Goal: Task Accomplishment & Management: Manage account settings

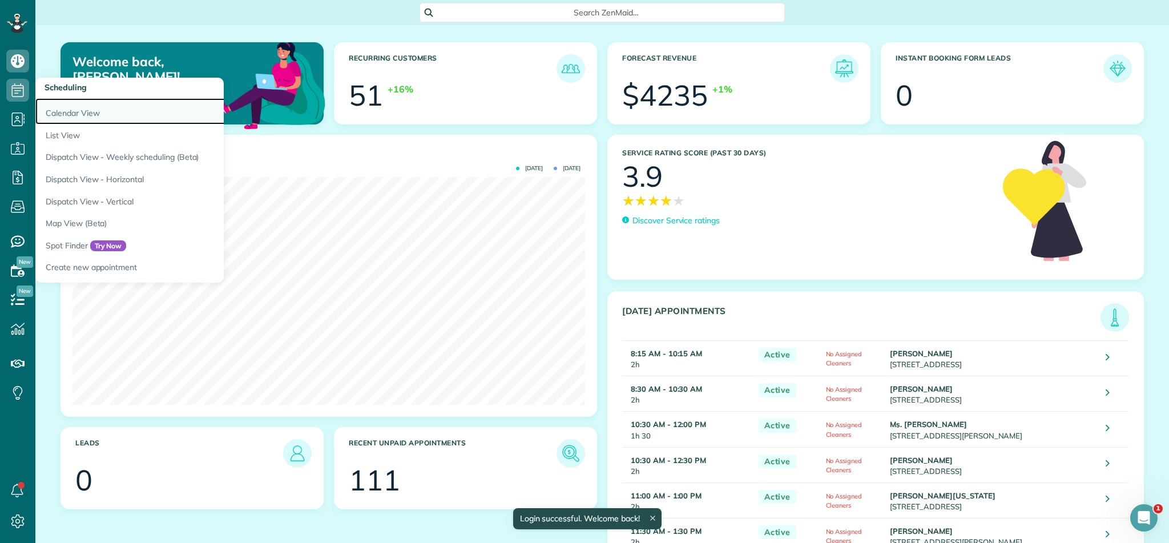
click at [76, 112] on link "Calendar View" at bounding box center [177, 111] width 285 height 26
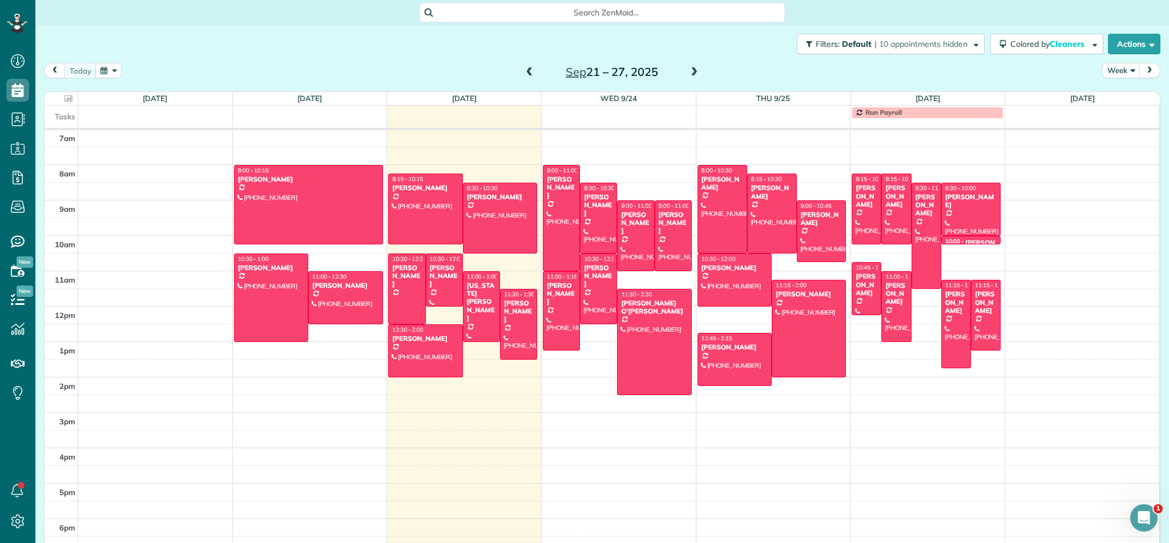
click at [1124, 69] on button "Week" at bounding box center [1121, 70] width 38 height 15
click at [1131, 143] on link "Month" at bounding box center [1147, 142] width 90 height 23
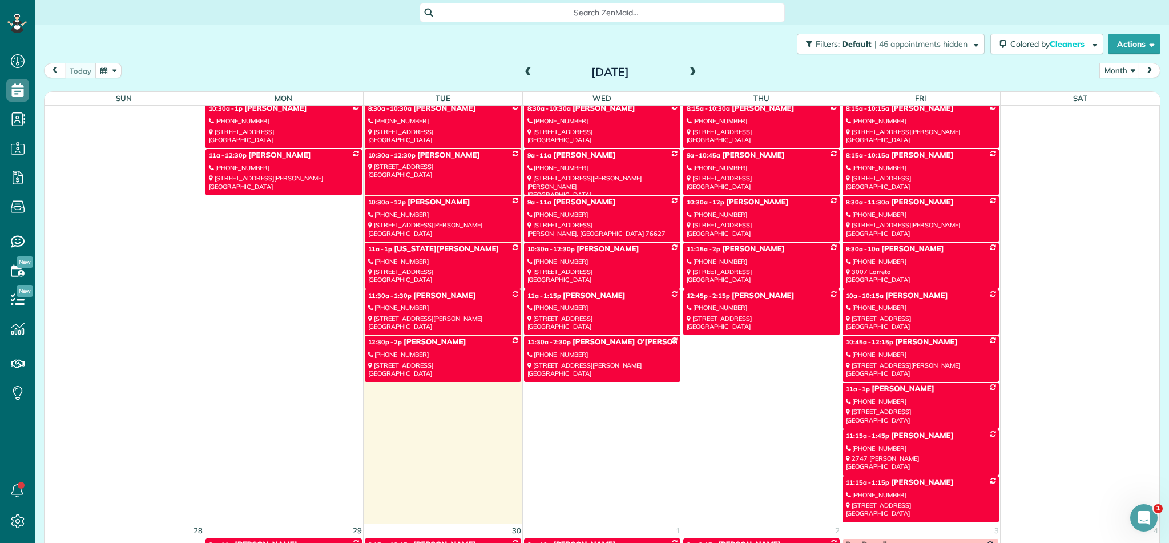
scroll to position [1328, 0]
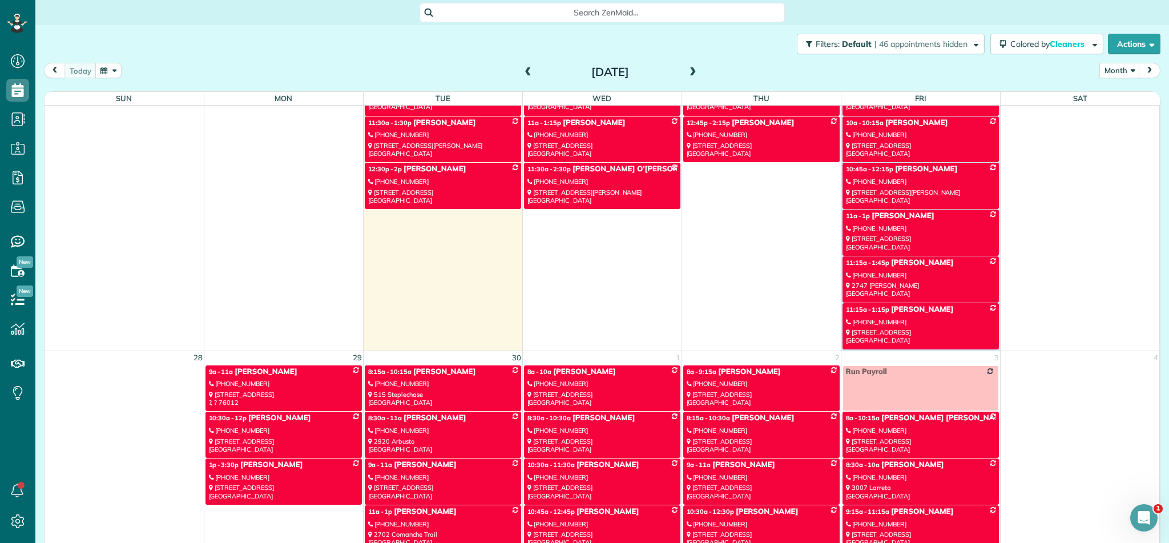
click at [944, 120] on tbody "8a - 10:15a [PERSON_NAME] [PHONE_NUMBER] 3128 [GEOGRAPHIC_DATA] 8:15a - 10:15a …" at bounding box center [602, 115] width 1114 height 467
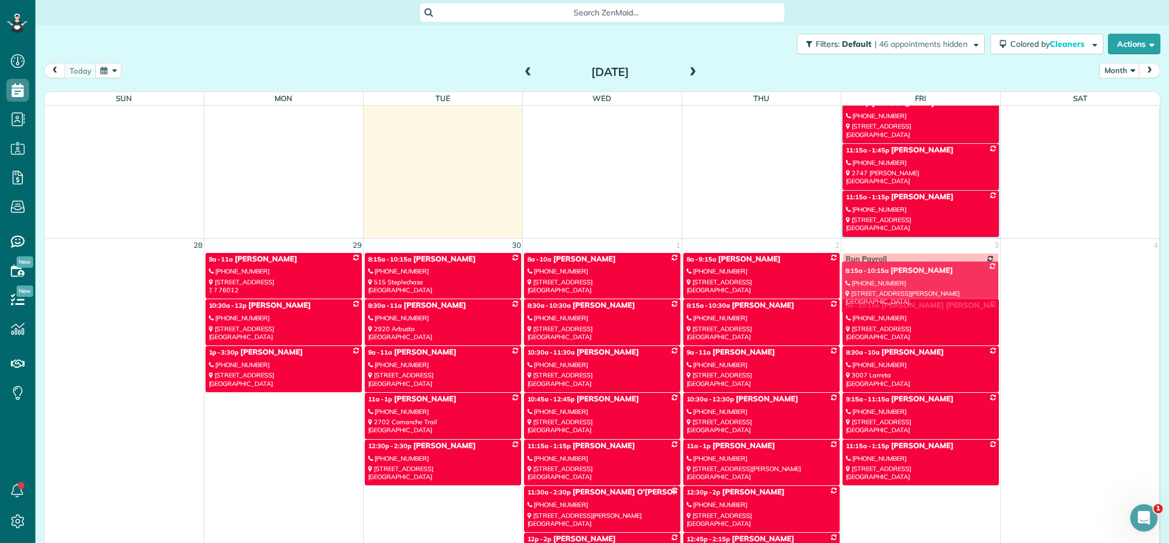
scroll to position [1626, 0]
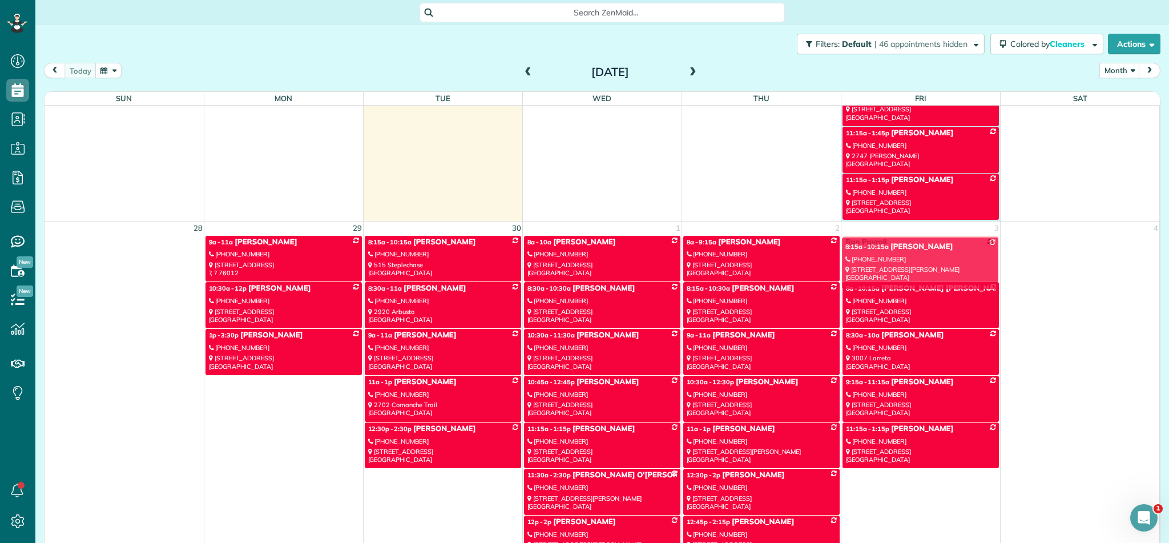
drag, startPoint x: 932, startPoint y: 228, endPoint x: 932, endPoint y: 252, distance: 24.0
click at [932, 252] on div "Sun Mon Tue Wed Thu Fri Sat 31 1 2 3 4 5 6 8:15a - 10:15a [PERSON_NAME] [PHONE_…" at bounding box center [602, 325] width 1115 height 466
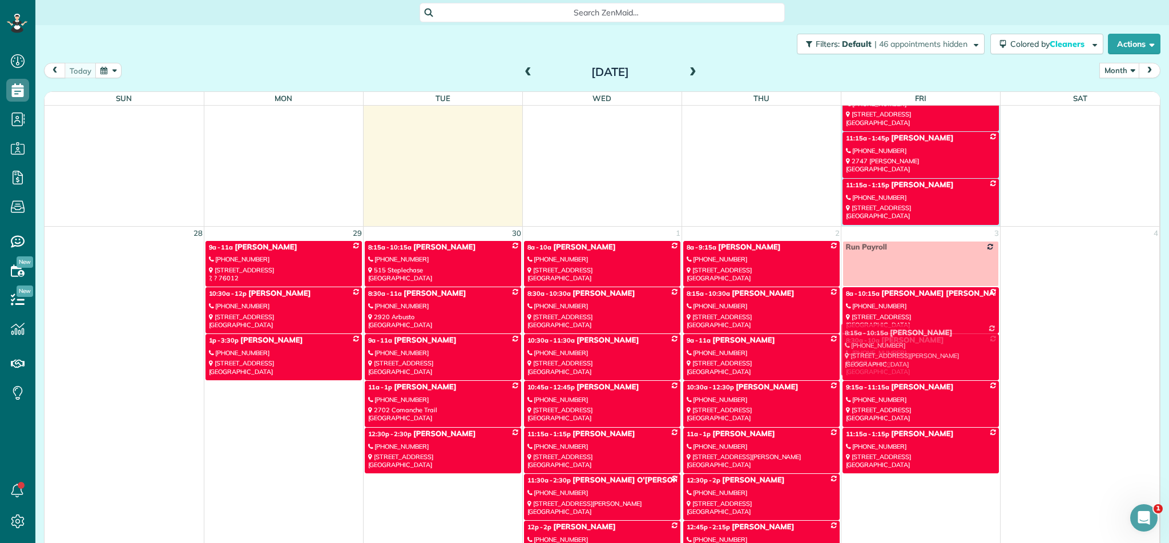
scroll to position [1621, 0]
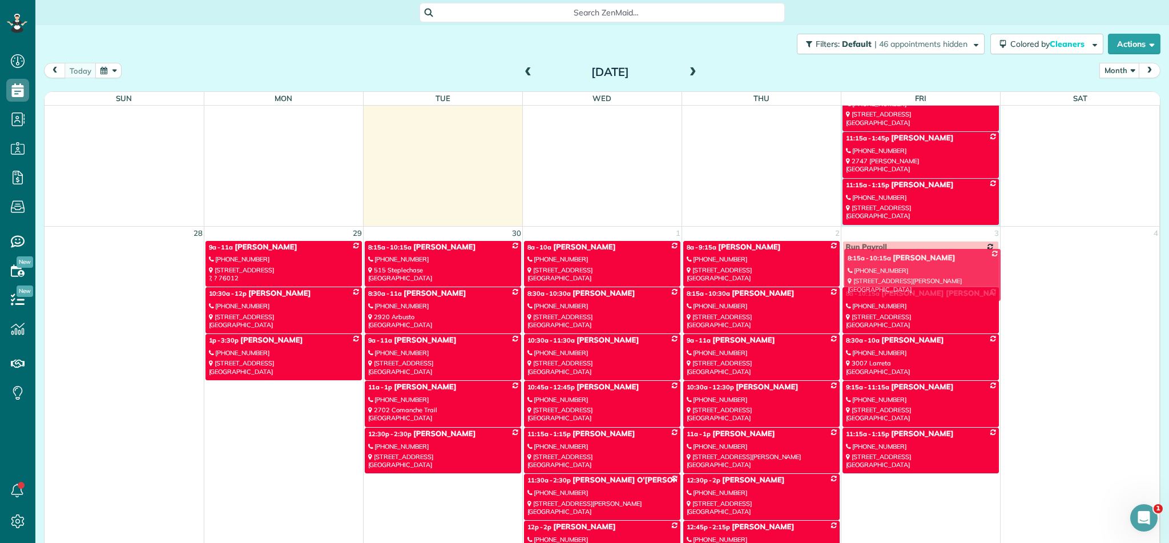
drag, startPoint x: 942, startPoint y: 249, endPoint x: 943, endPoint y: 275, distance: 26.3
click at [943, 275] on div "Sun Mon Tue Wed Thu Fri Sat 31 1 2 3 4 5 6 8:15a - 10:15a [PERSON_NAME] [PHONE_…" at bounding box center [602, 325] width 1115 height 466
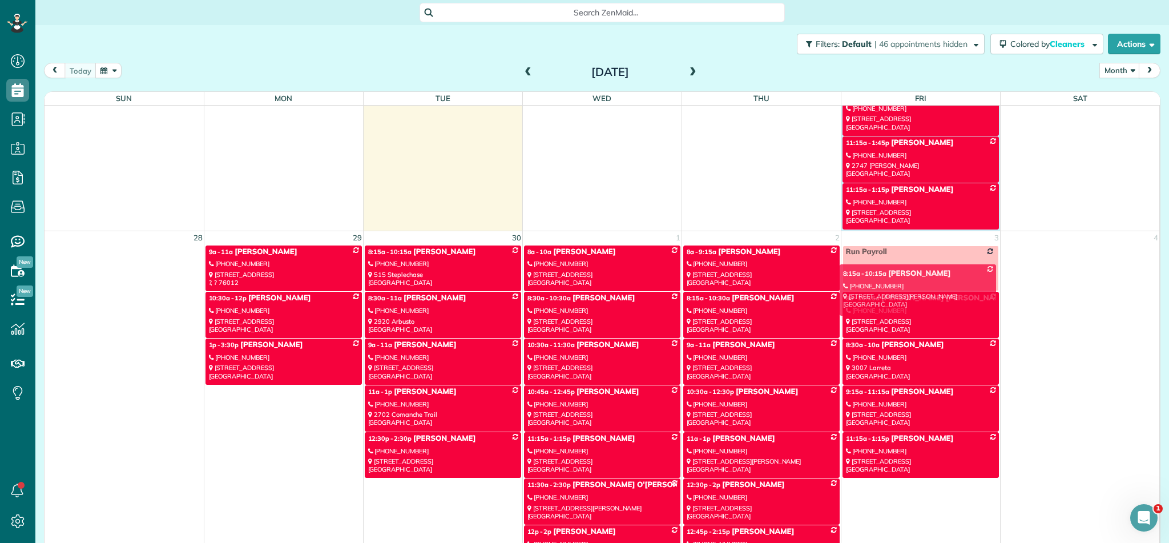
scroll to position [1654, 0]
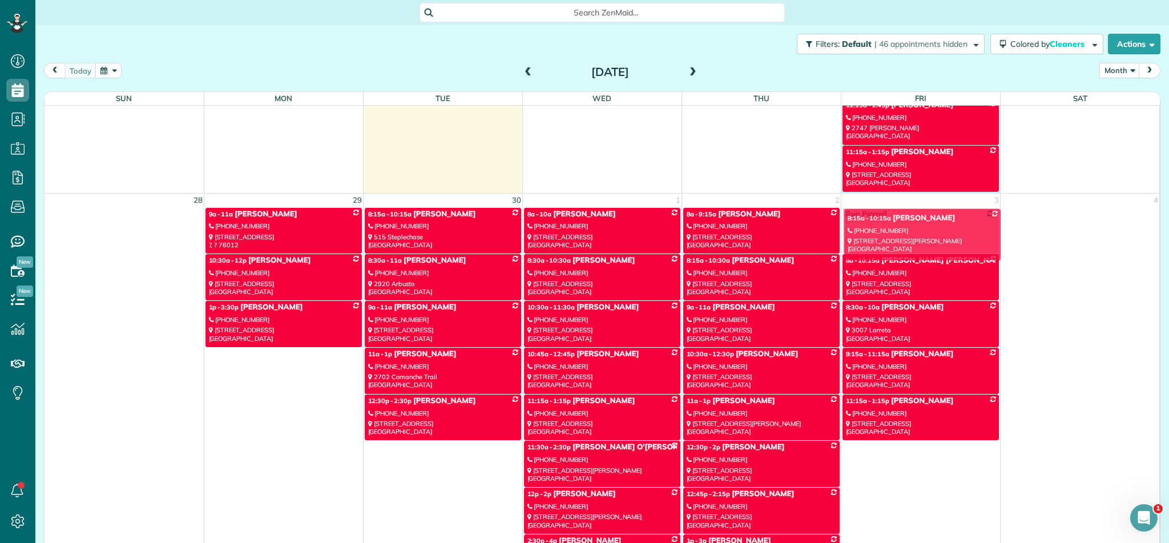
drag, startPoint x: 934, startPoint y: 183, endPoint x: 936, endPoint y: 224, distance: 41.1
click at [936, 224] on div "Sun Mon Tue Wed Thu Fri Sat 31 1 2 3 4 5 6 8:15a - 10:15a [PERSON_NAME] [PHONE_…" at bounding box center [602, 325] width 1115 height 466
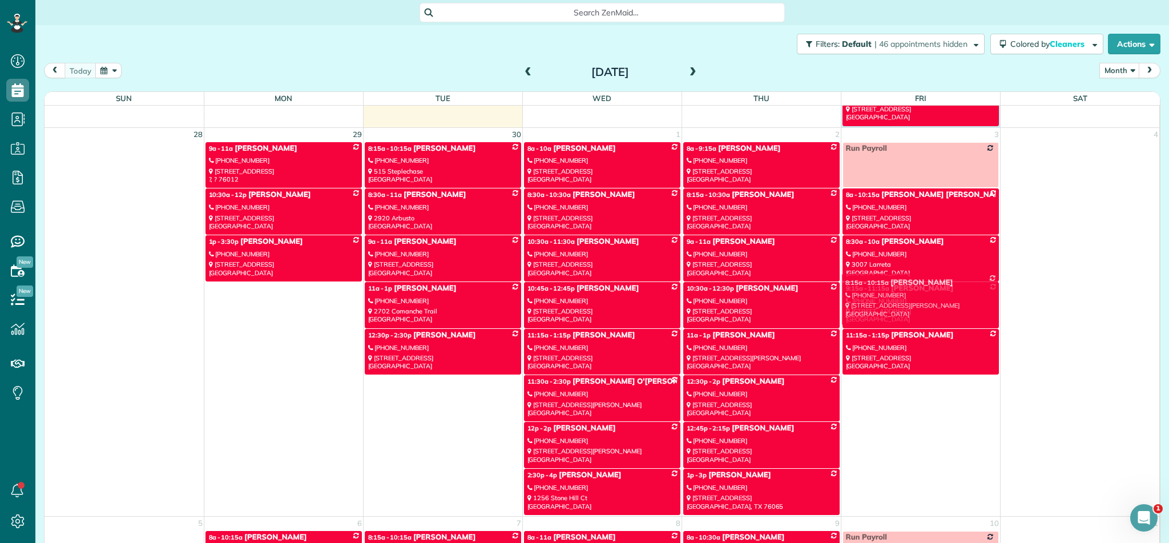
scroll to position [1720, 0]
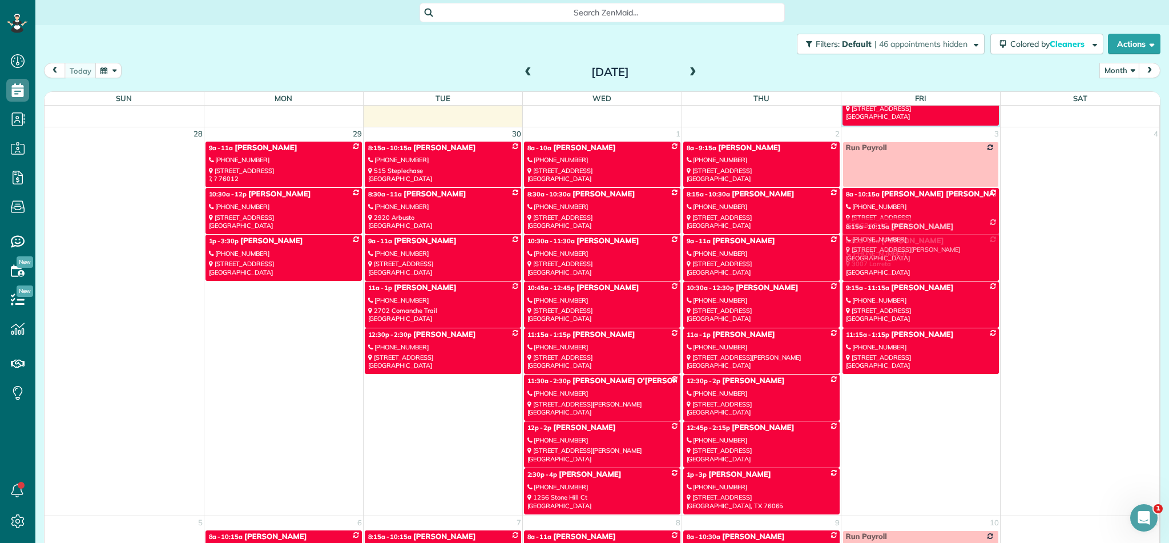
drag, startPoint x: 945, startPoint y: 179, endPoint x: 945, endPoint y: 241, distance: 61.6
click at [945, 241] on div "Sun Mon Tue Wed Thu Fri Sat 31 1 2 3 4 5 6 8:15a - 10:15a [PERSON_NAME] [PHONE_…" at bounding box center [602, 325] width 1115 height 466
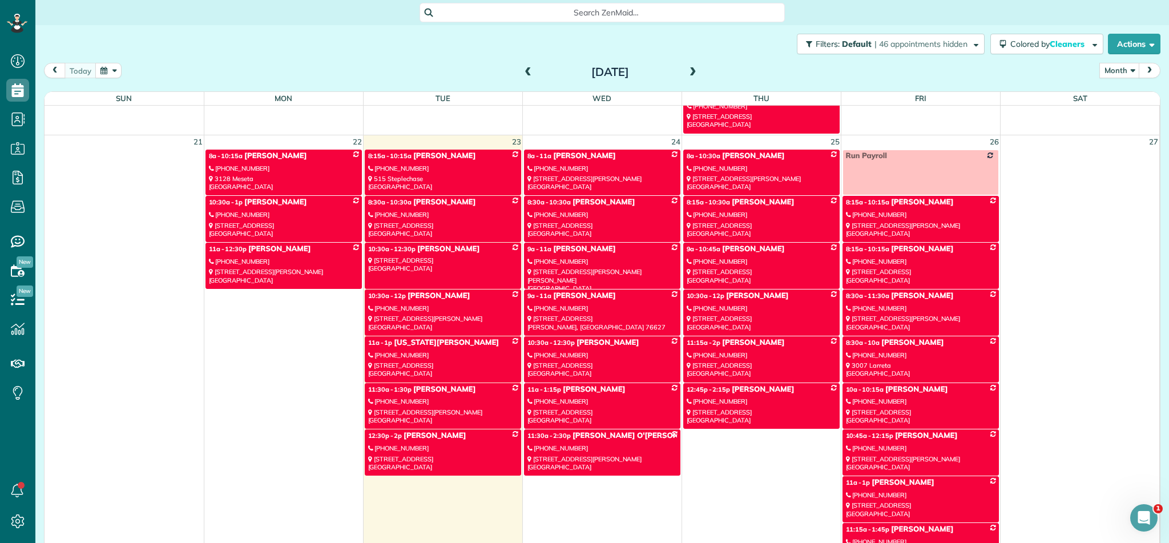
scroll to position [1287, 0]
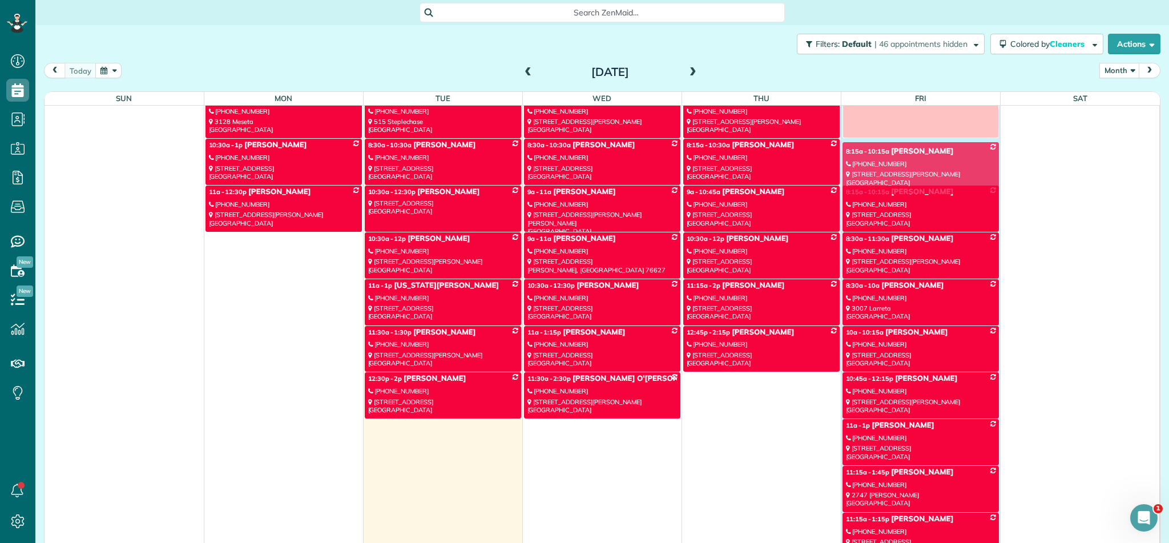
click at [944, 229] on tbody "8a - 10:15a [PERSON_NAME] [PHONE_NUMBER] 3128 [GEOGRAPHIC_DATA] 8:15a - 10:15a …" at bounding box center [602, 324] width 1114 height 467
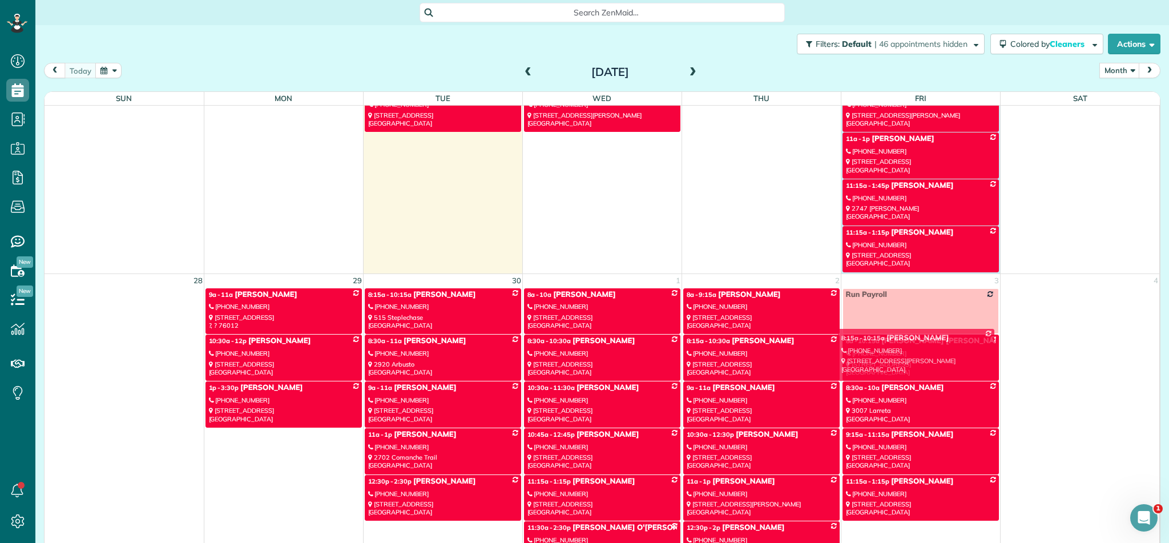
scroll to position [1600, 0]
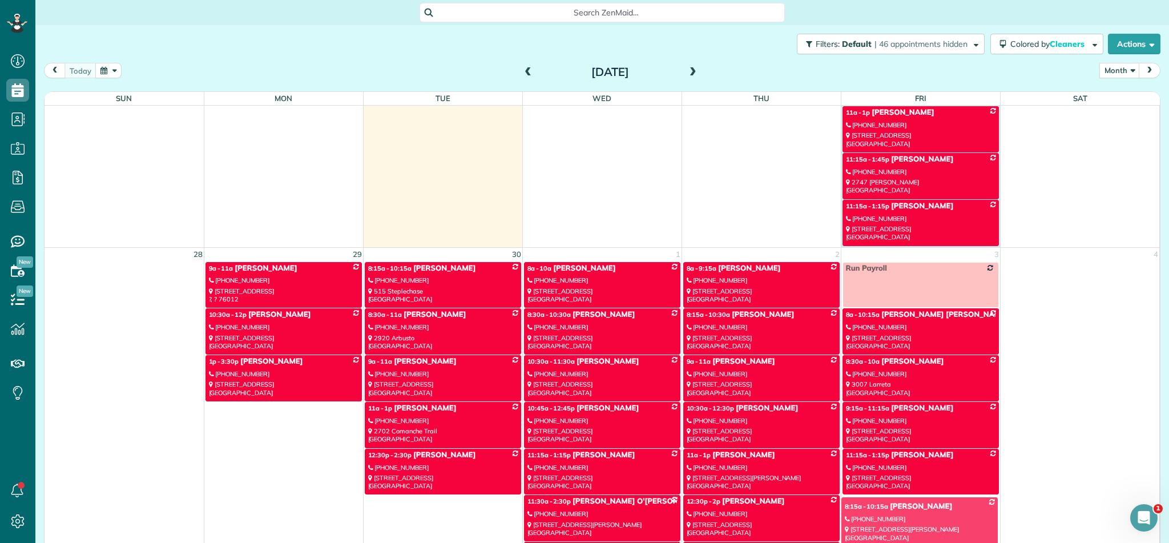
drag, startPoint x: 948, startPoint y: 172, endPoint x: 947, endPoint y: 530, distance: 358.3
click at [947, 530] on div "Sun Mon Tue Wed Thu Fri Sat 31 1 2 3 4 5 6 8:15a - 10:15a [PERSON_NAME] [PHONE_…" at bounding box center [602, 325] width 1115 height 466
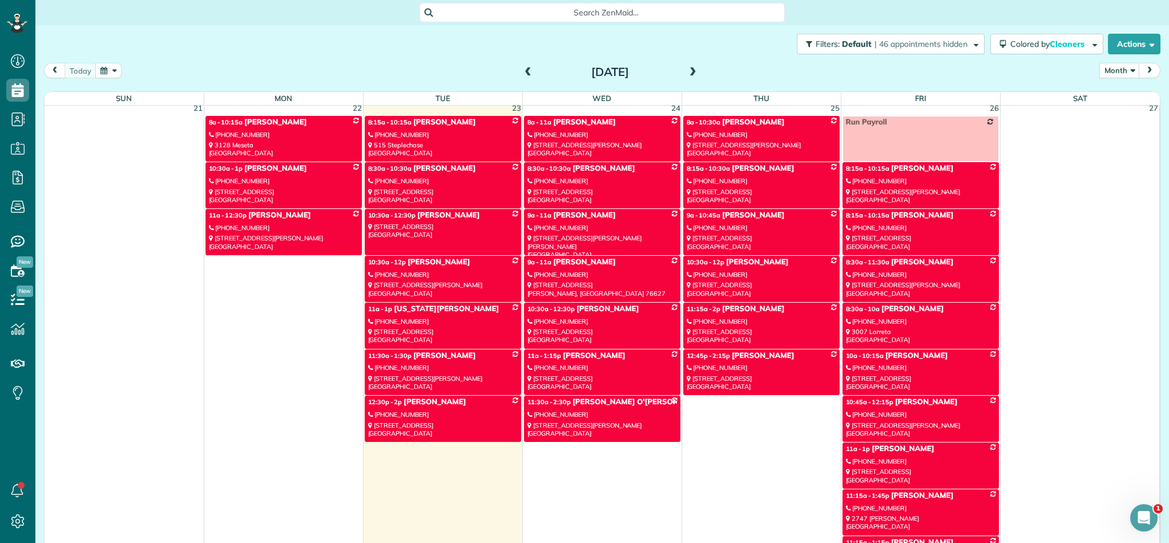
scroll to position [1263, 0]
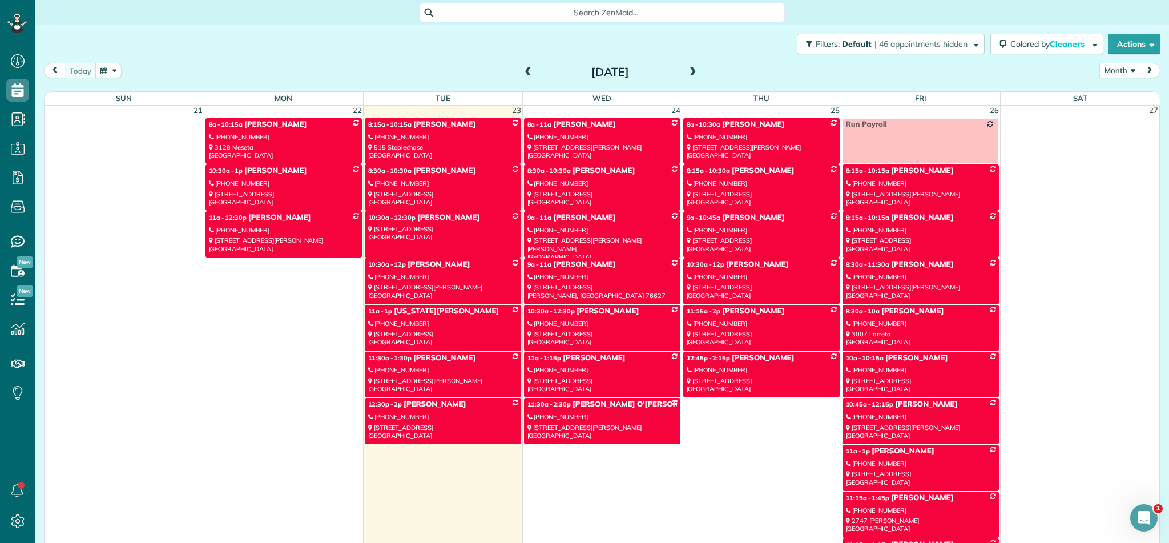
click at [947, 187] on div "[PHONE_NUMBER]" at bounding box center [921, 183] width 150 height 8
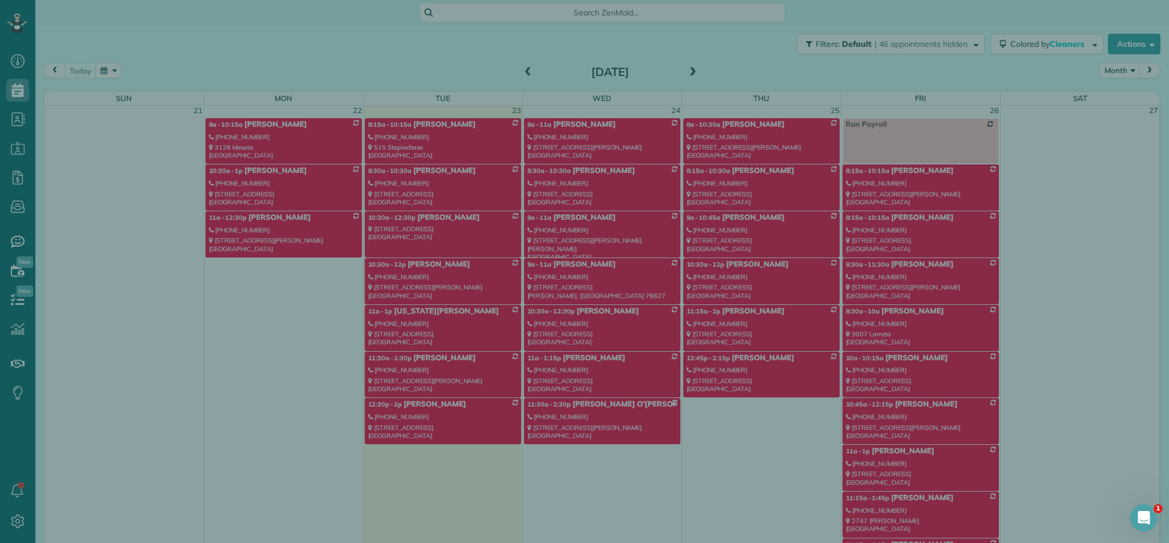
scroll to position [1263, 0]
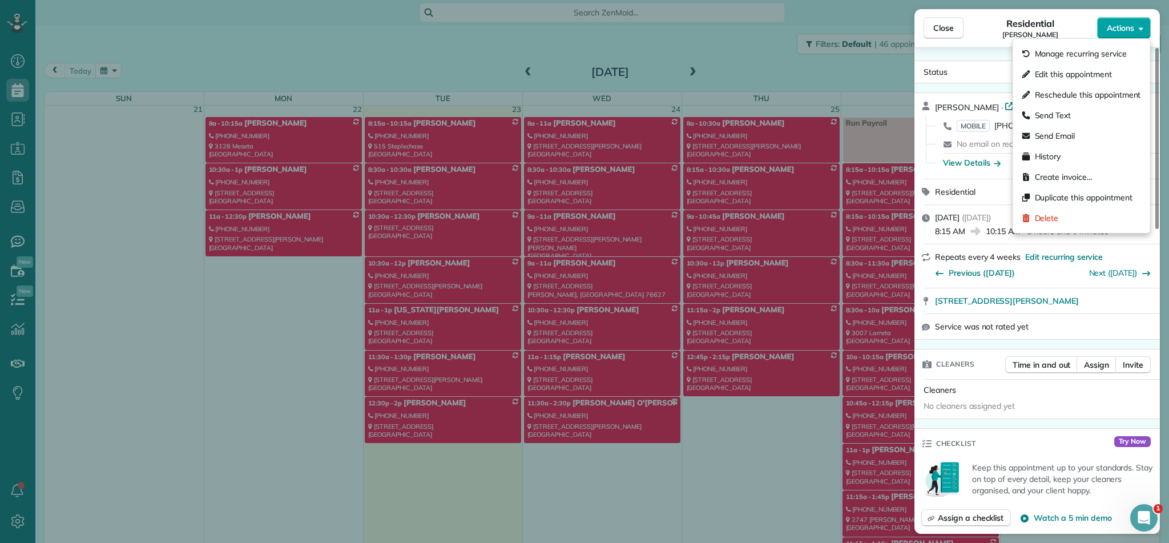
click at [1135, 27] on button "Actions" at bounding box center [1124, 28] width 54 height 22
click at [1078, 94] on span "Reschedule this appointment" at bounding box center [1088, 94] width 106 height 11
select select "*"
select select "****"
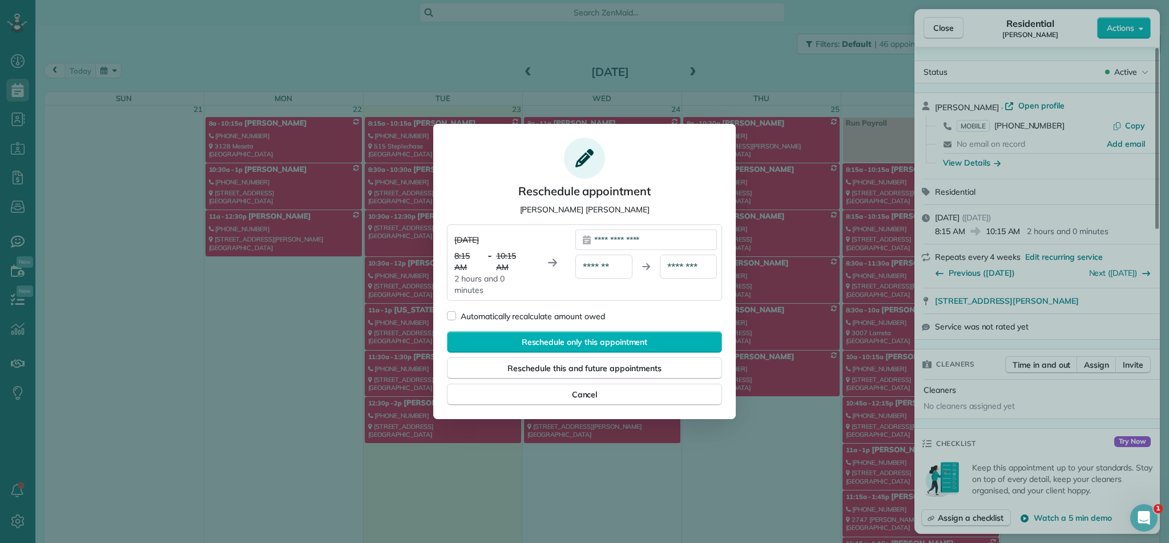
click at [656, 239] on div "**********" at bounding box center [646, 239] width 142 height 21
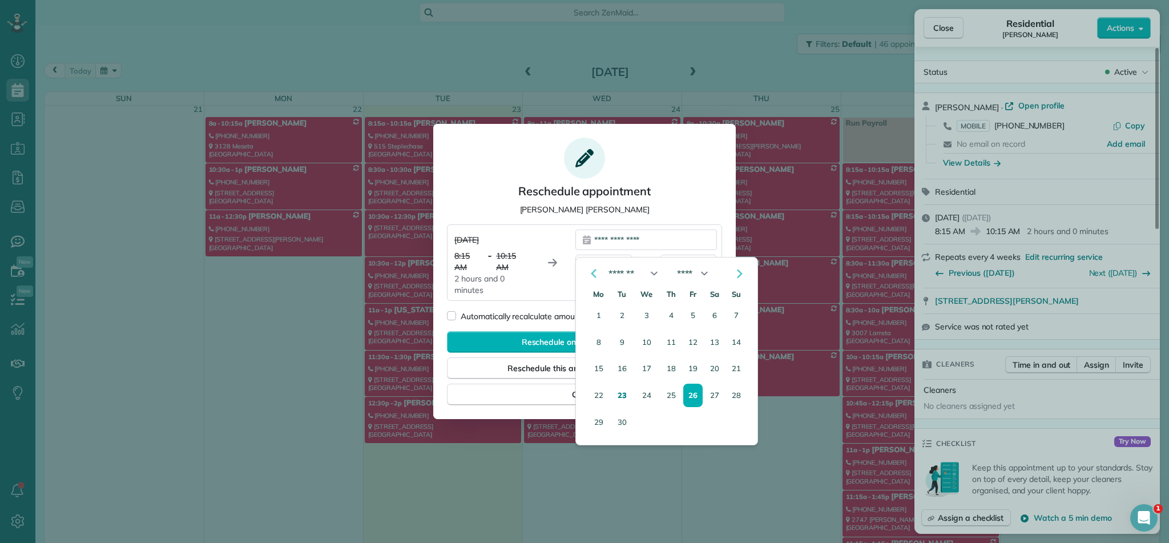
click at [741, 272] on polygon "Go to the Next Month" at bounding box center [740, 273] width 6 height 9
select select "*"
click at [713, 313] on button "4" at bounding box center [714, 315] width 18 height 22
type div "**********"
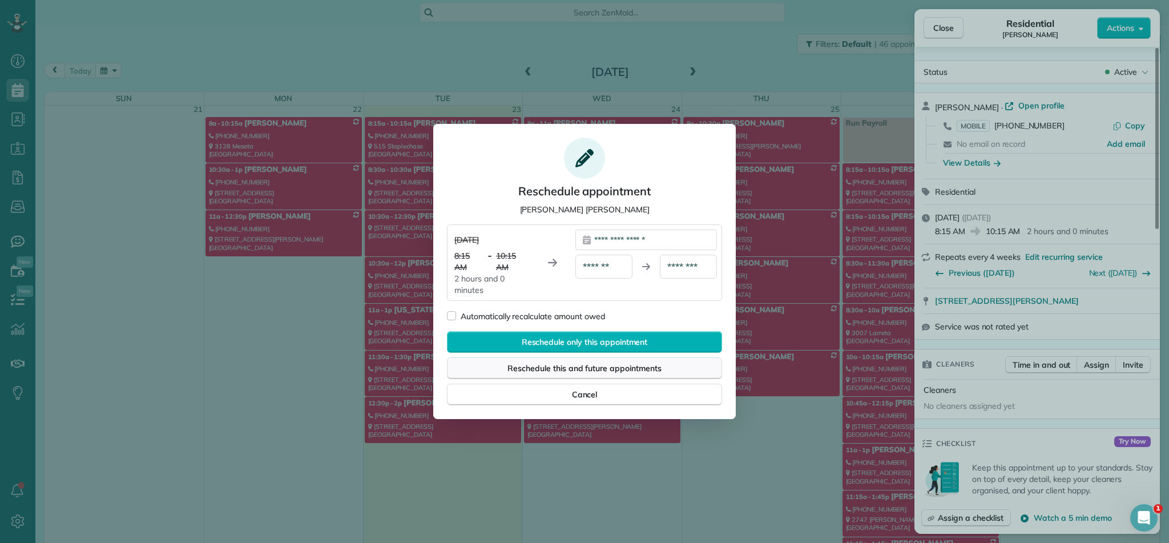
click at [597, 369] on span "Reschedule this and future appointments" at bounding box center [583, 367] width 153 height 11
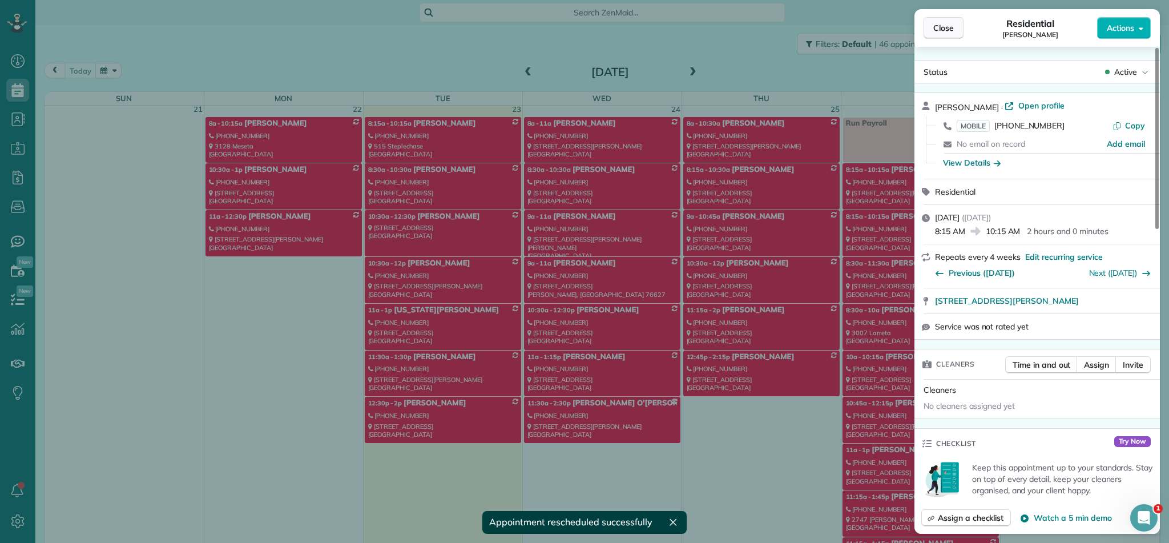
click at [940, 24] on span "Close" at bounding box center [943, 27] width 21 height 11
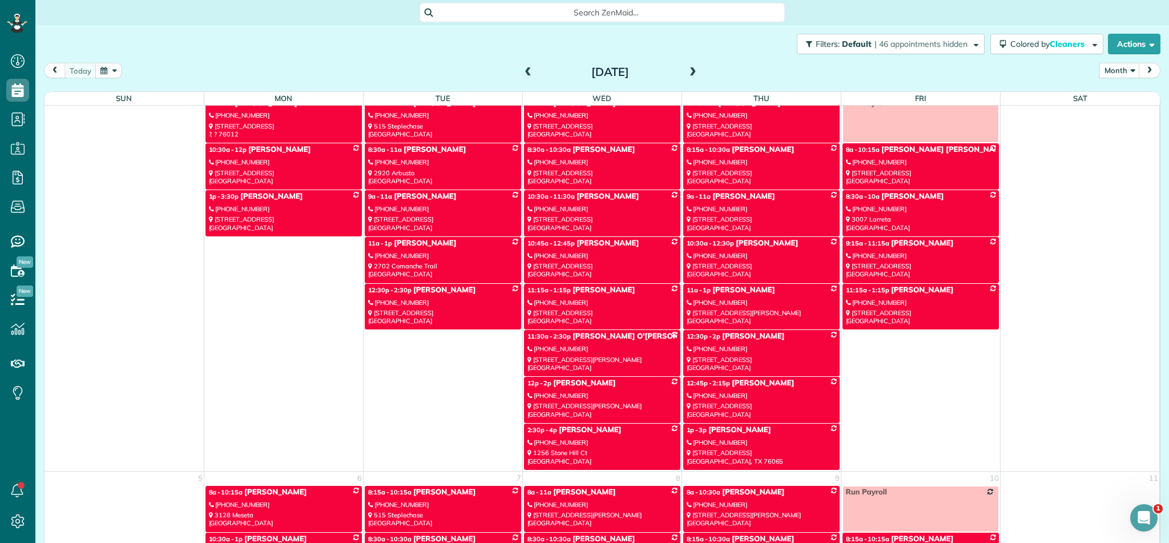
scroll to position [1779, 0]
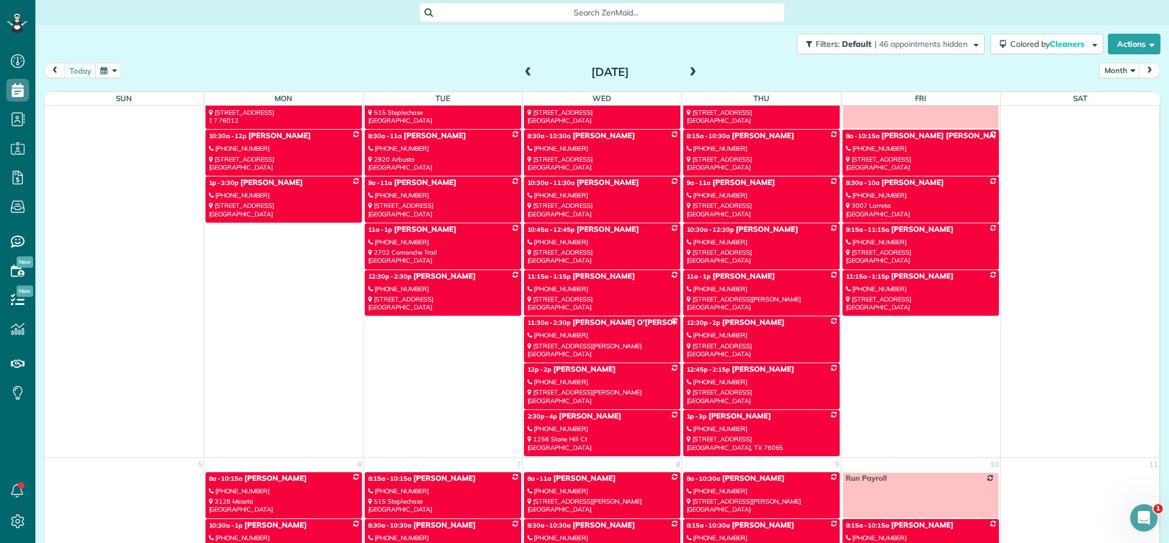
click at [697, 72] on span at bounding box center [692, 72] width 13 height 10
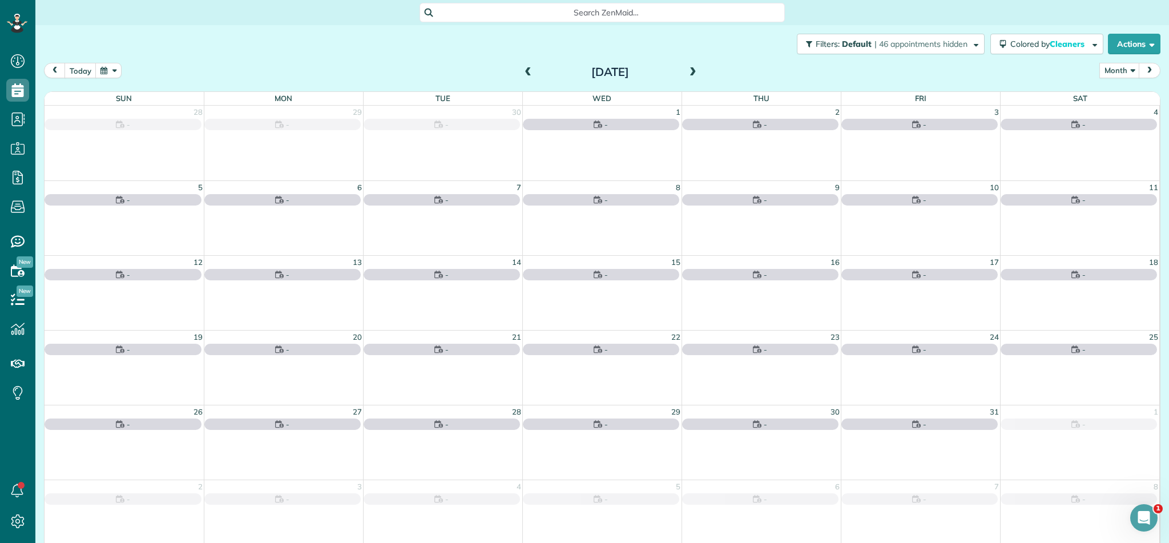
scroll to position [0, 0]
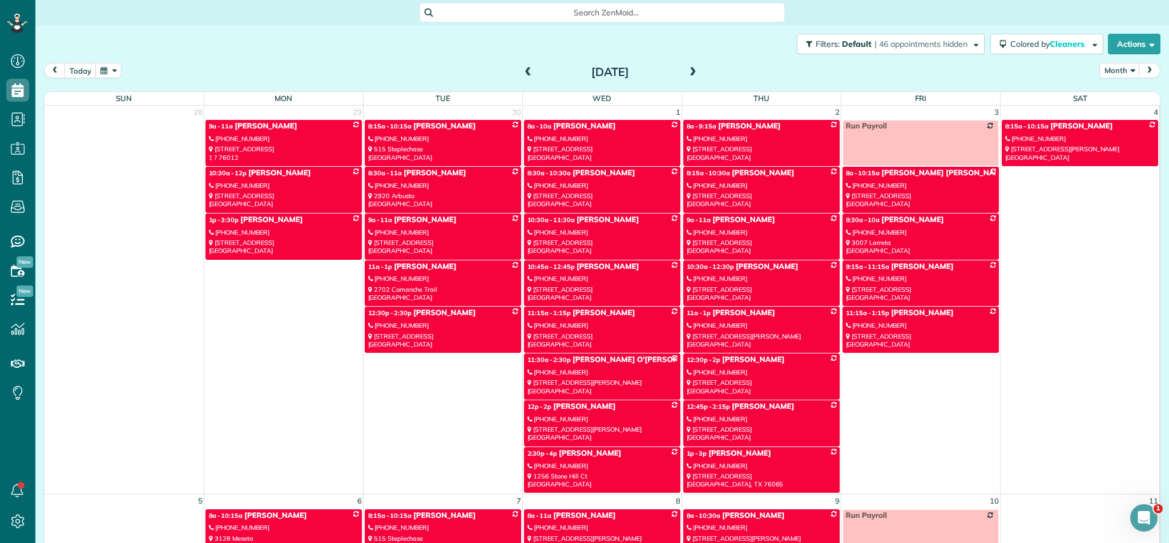
click at [692, 72] on span at bounding box center [692, 72] width 13 height 10
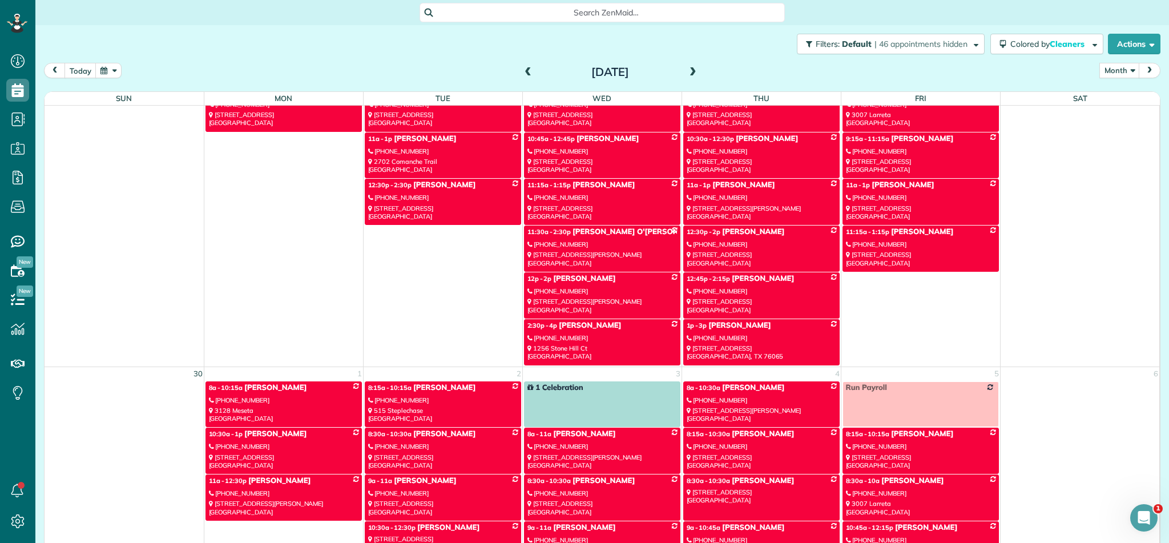
scroll to position [1913, 0]
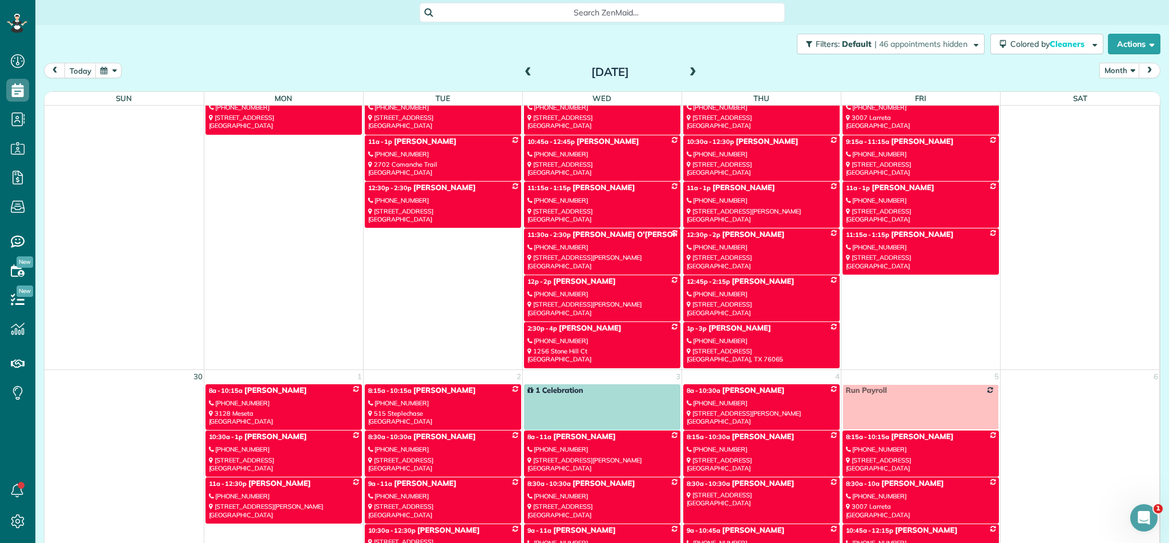
click at [590, 403] on link "1 Celebration" at bounding box center [602, 407] width 156 height 46
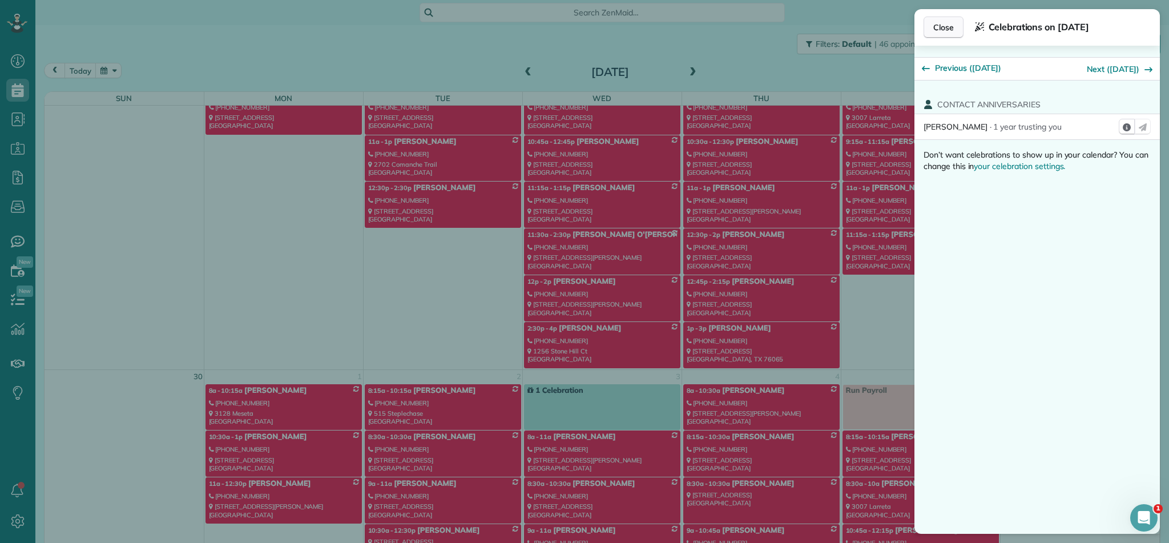
click at [942, 29] on span "Close" at bounding box center [943, 27] width 21 height 11
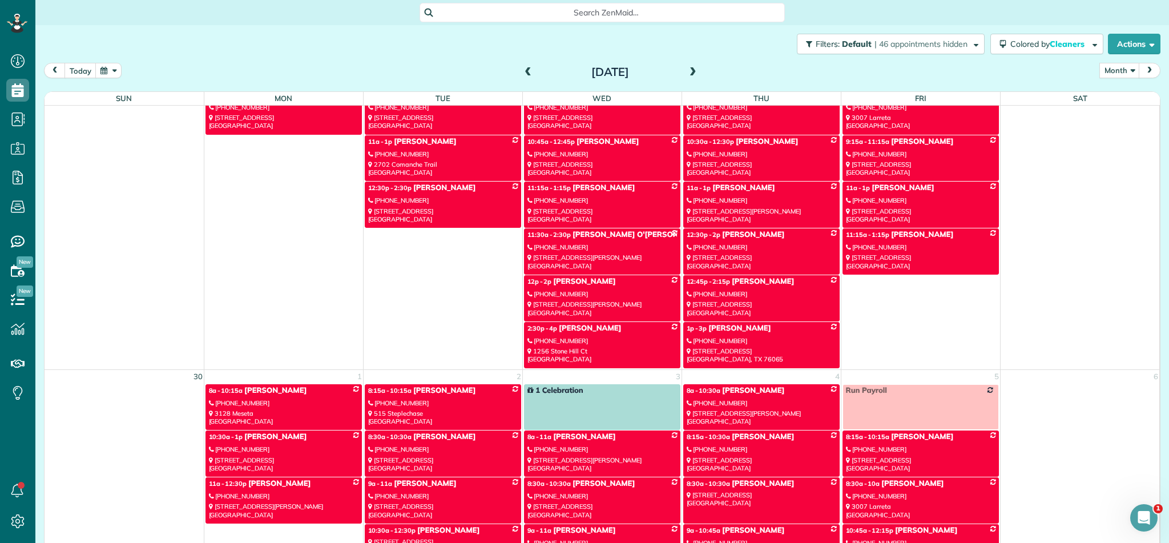
click at [532, 71] on span at bounding box center [528, 72] width 13 height 10
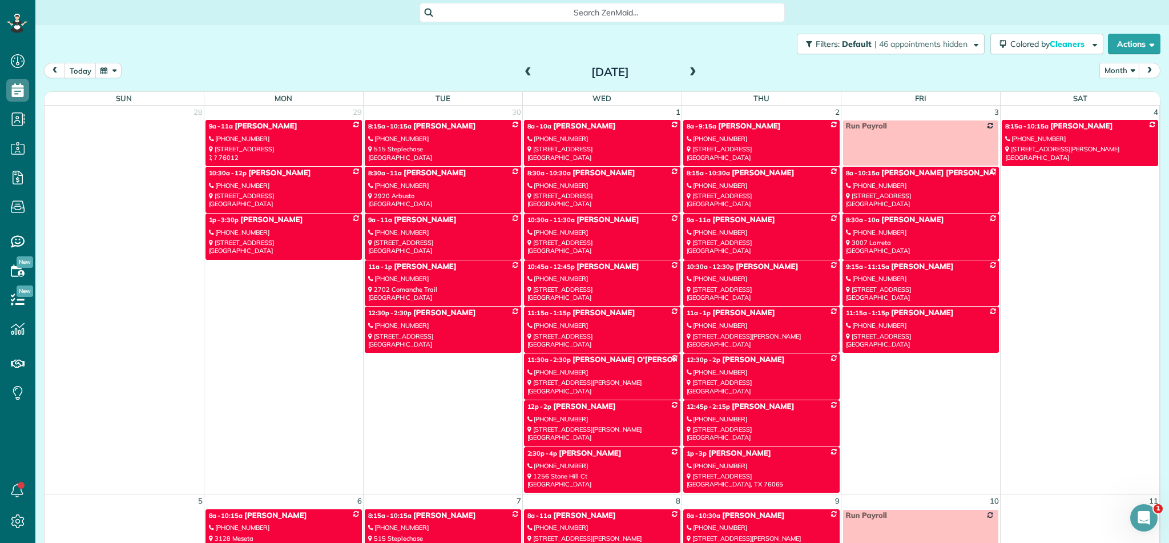
click at [532, 71] on span at bounding box center [528, 72] width 13 height 10
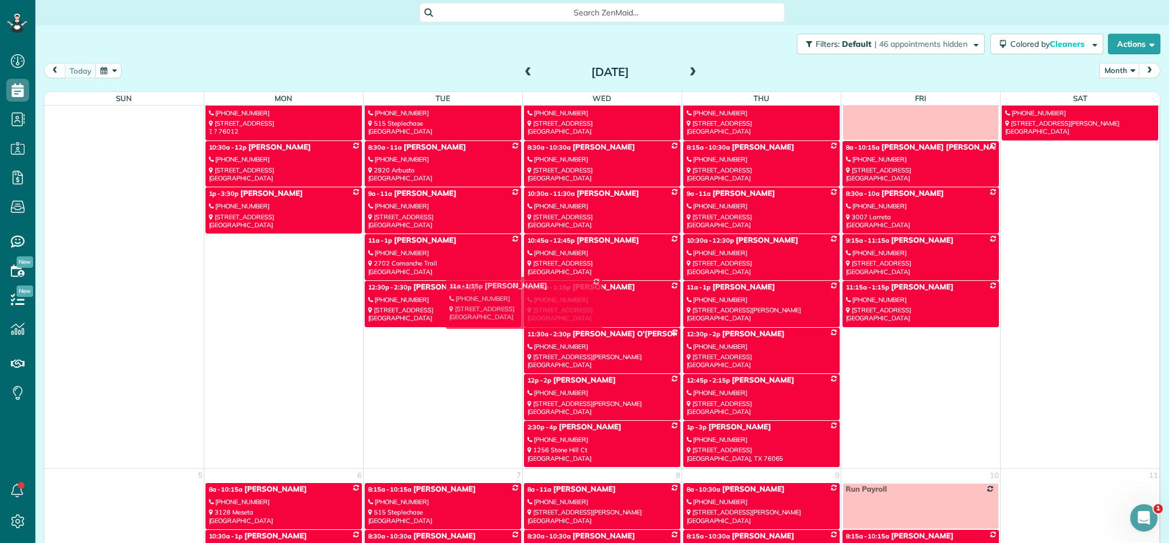
scroll to position [1727, 0]
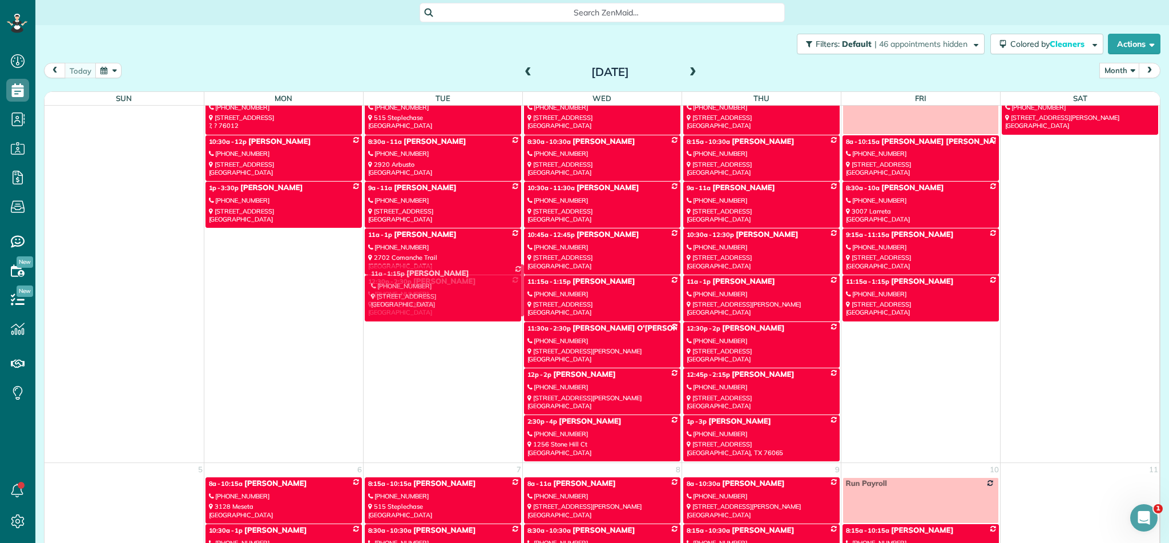
drag, startPoint x: 612, startPoint y: 228, endPoint x: 456, endPoint y: 278, distance: 164.0
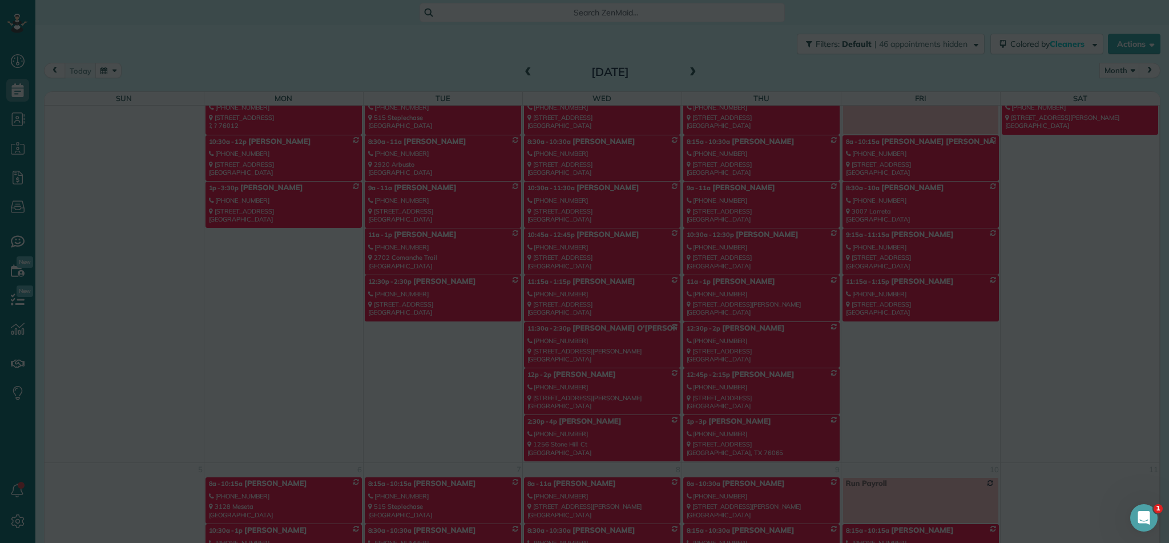
scroll to position [1827, 0]
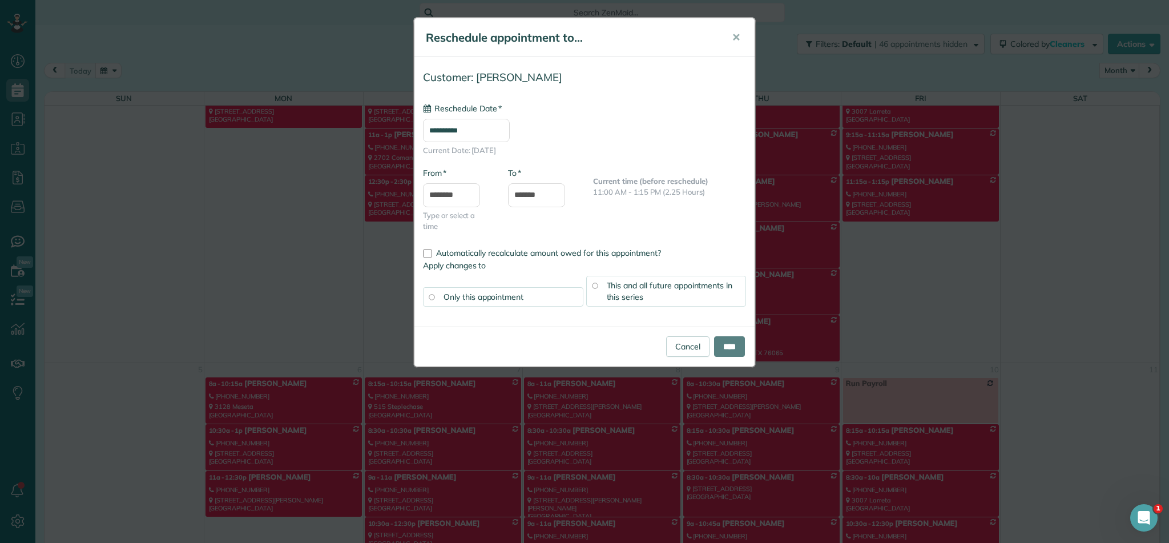
type input "**********"
click at [722, 344] on input "****" at bounding box center [729, 346] width 31 height 21
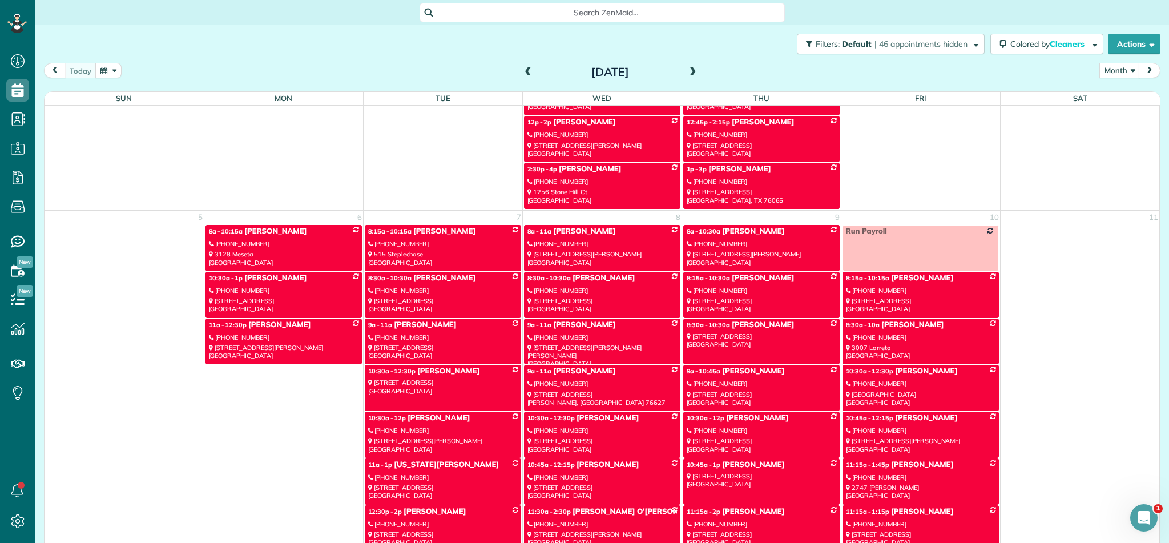
scroll to position [2067, 0]
